Goal: Task Accomplishment & Management: Manage account settings

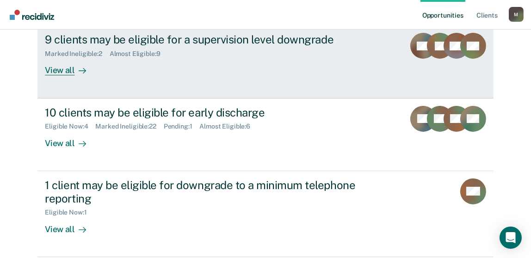
scroll to position [185, 0]
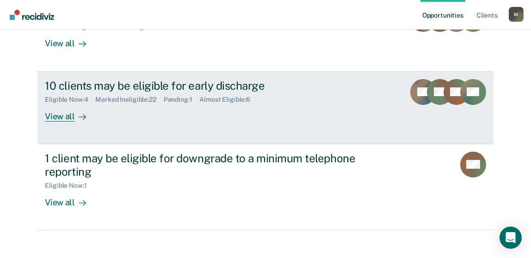
click at [66, 98] on div "Eligible Now : 4" at bounding box center [70, 100] width 50 height 8
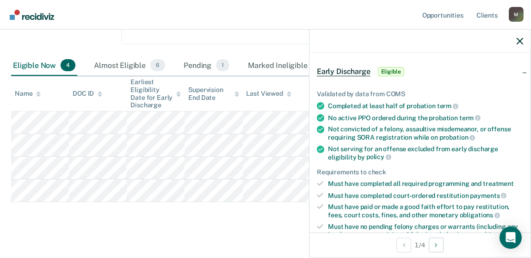
scroll to position [46, 0]
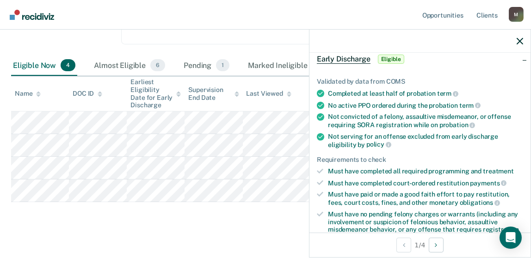
click at [523, 40] on div at bounding box center [419, 41] width 221 height 23
click at [520, 41] on icon "button" at bounding box center [519, 41] width 6 height 6
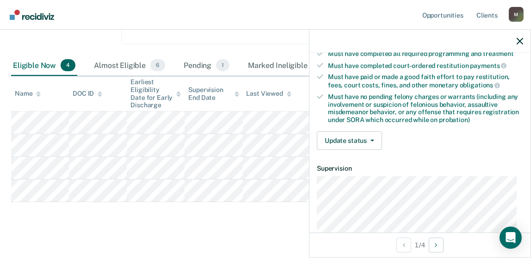
scroll to position [185, 0]
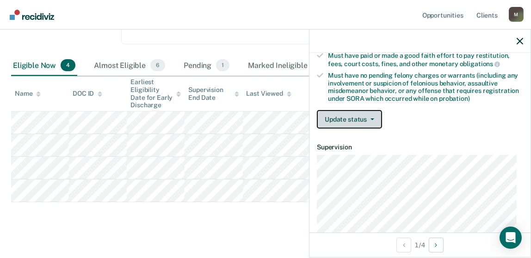
click at [354, 120] on button "Update status" at bounding box center [349, 119] width 65 height 18
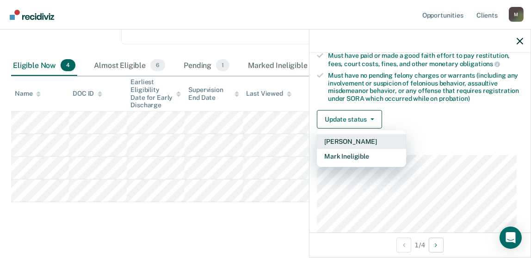
click at [353, 135] on button "[PERSON_NAME]" at bounding box center [361, 141] width 89 height 15
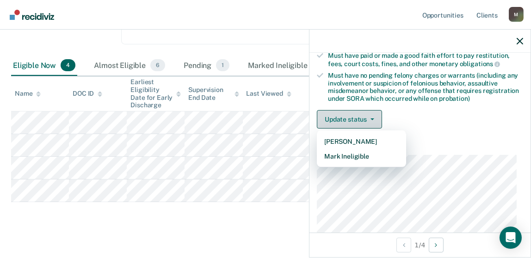
scroll to position [160, 0]
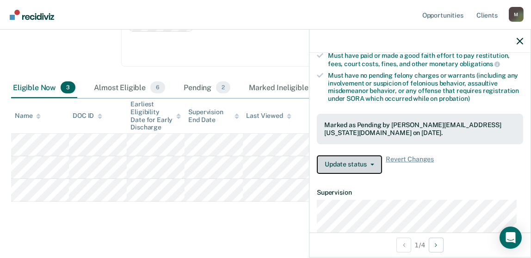
click at [365, 160] on button "Update status" at bounding box center [349, 164] width 65 height 18
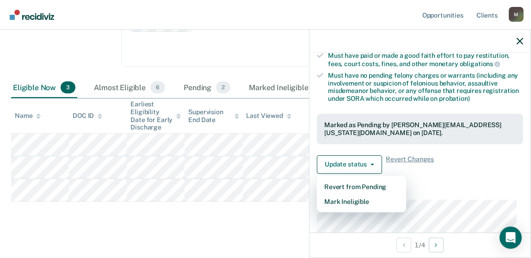
click at [245, 214] on div "Early Discharge Early Discharge is the termination of the period of probation o…" at bounding box center [265, 66] width 509 height 324
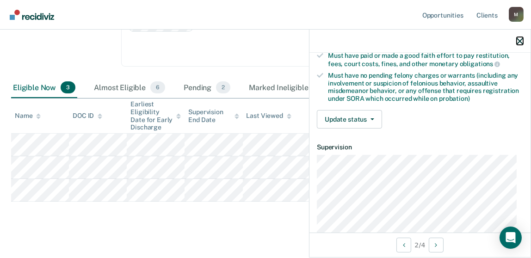
click at [518, 40] on icon "button" at bounding box center [519, 41] width 6 height 6
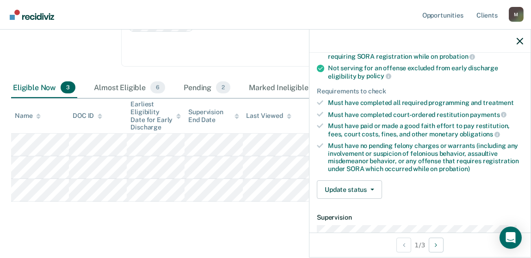
scroll to position [231, 0]
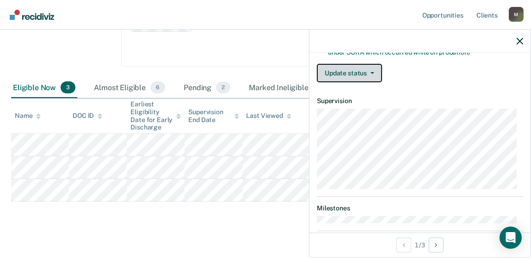
click at [355, 73] on button "Update status" at bounding box center [349, 73] width 65 height 18
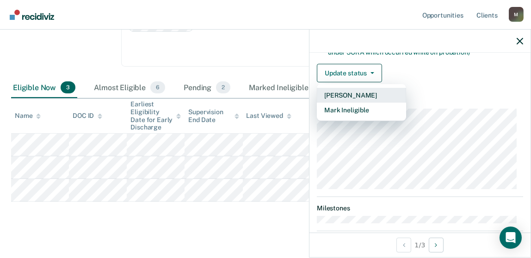
click at [362, 93] on button "[PERSON_NAME]" at bounding box center [361, 95] width 89 height 15
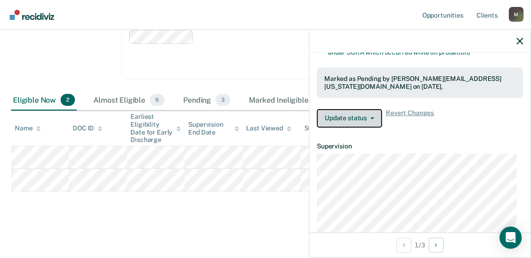
scroll to position [137, 0]
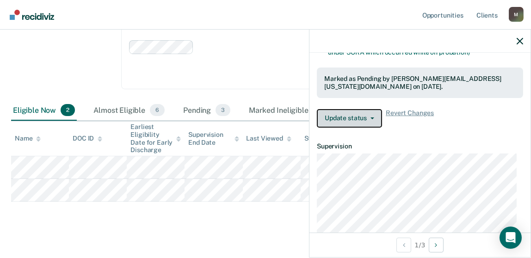
click at [348, 120] on button "Update status" at bounding box center [349, 118] width 65 height 18
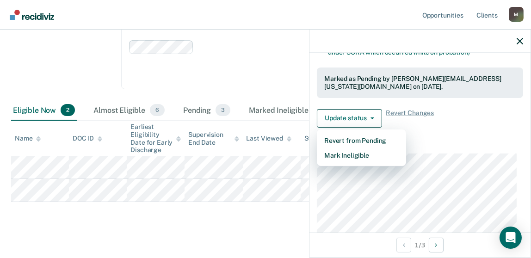
click at [223, 210] on div "Early Discharge Early Discharge is the termination of the period of probation o…" at bounding box center [265, 77] width 509 height 301
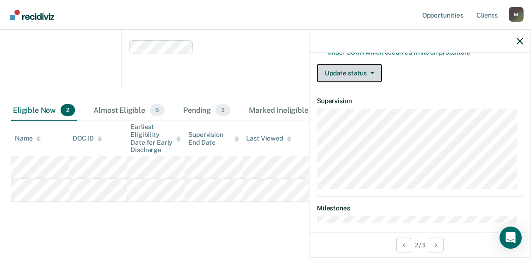
click at [346, 67] on button "Update status" at bounding box center [349, 73] width 65 height 18
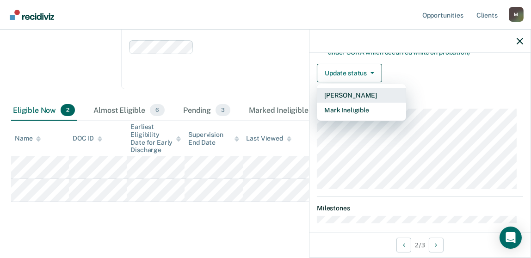
click at [351, 92] on button "[PERSON_NAME]" at bounding box center [361, 95] width 89 height 15
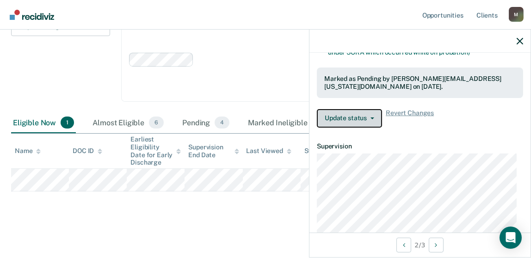
scroll to position [114, 0]
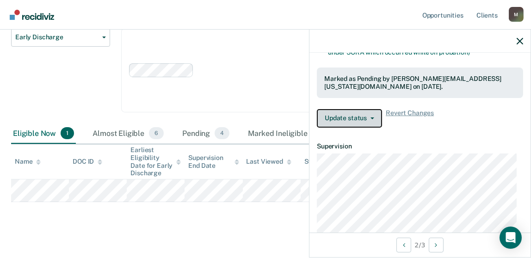
click at [365, 112] on button "Update status" at bounding box center [349, 118] width 65 height 18
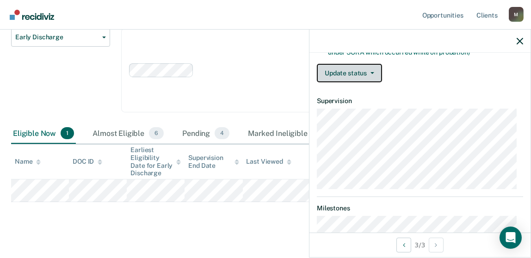
click at [359, 72] on button "Update status" at bounding box center [349, 73] width 65 height 18
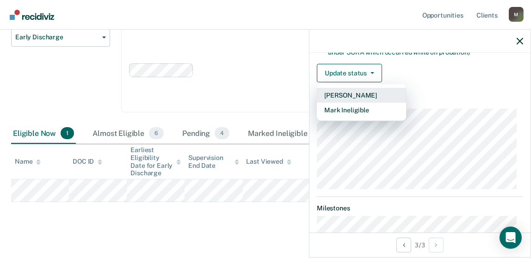
click at [366, 91] on button "[PERSON_NAME]" at bounding box center [361, 95] width 89 height 15
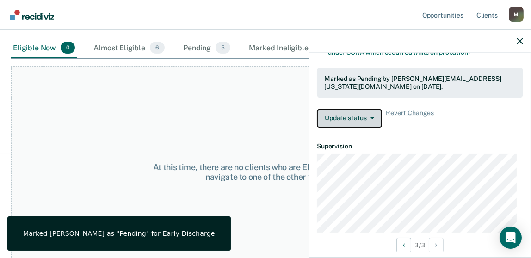
scroll to position [107, 0]
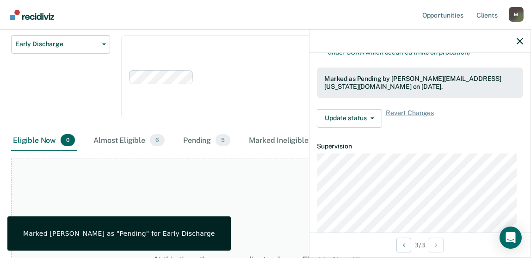
click at [526, 43] on div at bounding box center [419, 41] width 221 height 23
click at [518, 41] on icon "button" at bounding box center [519, 41] width 6 height 6
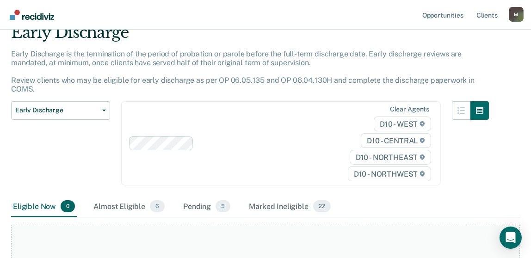
scroll to position [0, 0]
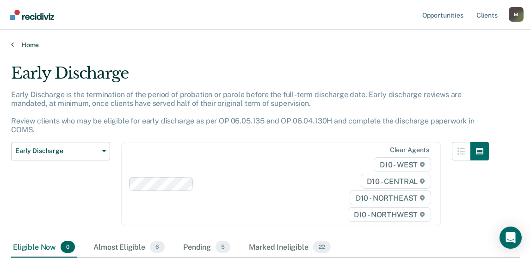
click at [31, 47] on link "Home" at bounding box center [265, 45] width 509 height 8
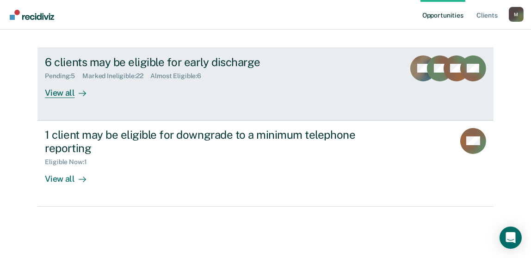
scroll to position [212, 0]
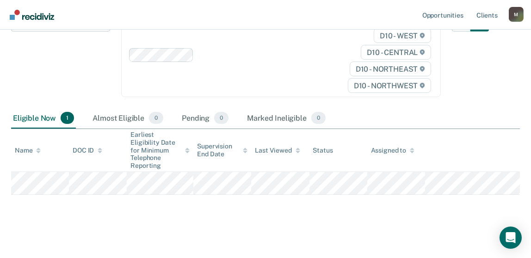
scroll to position [130, 0]
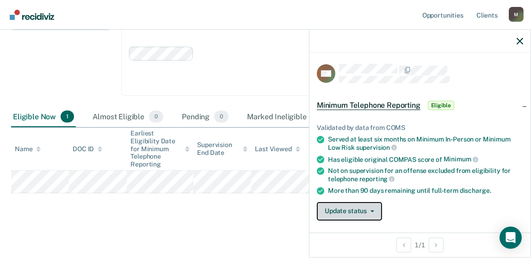
click at [360, 209] on button "Update status" at bounding box center [349, 211] width 65 height 18
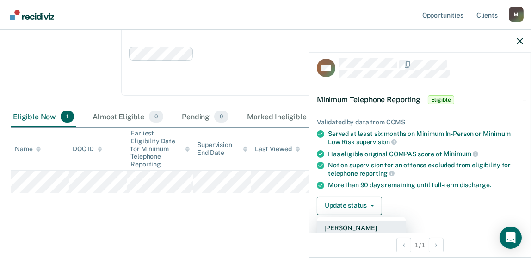
click at [350, 223] on button "[PERSON_NAME]" at bounding box center [361, 228] width 89 height 15
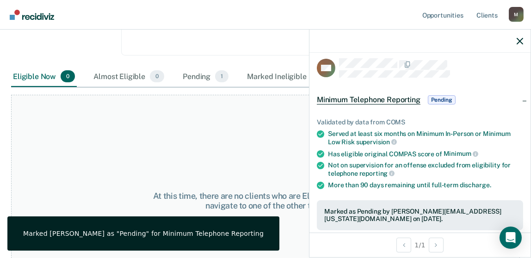
scroll to position [217, 0]
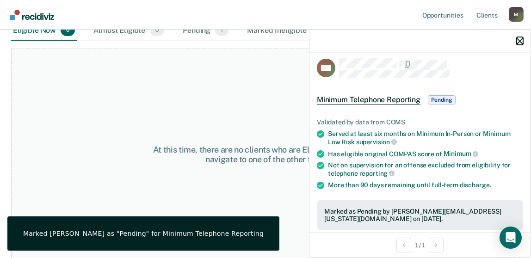
click at [518, 39] on icon "button" at bounding box center [519, 41] width 6 height 6
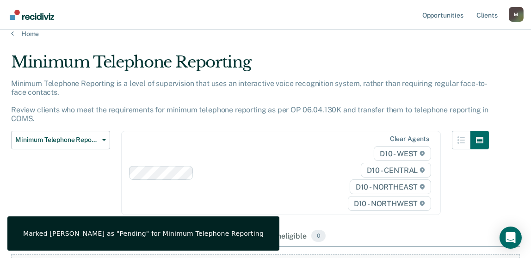
scroll to position [0, 0]
